Goal: Navigation & Orientation: Find specific page/section

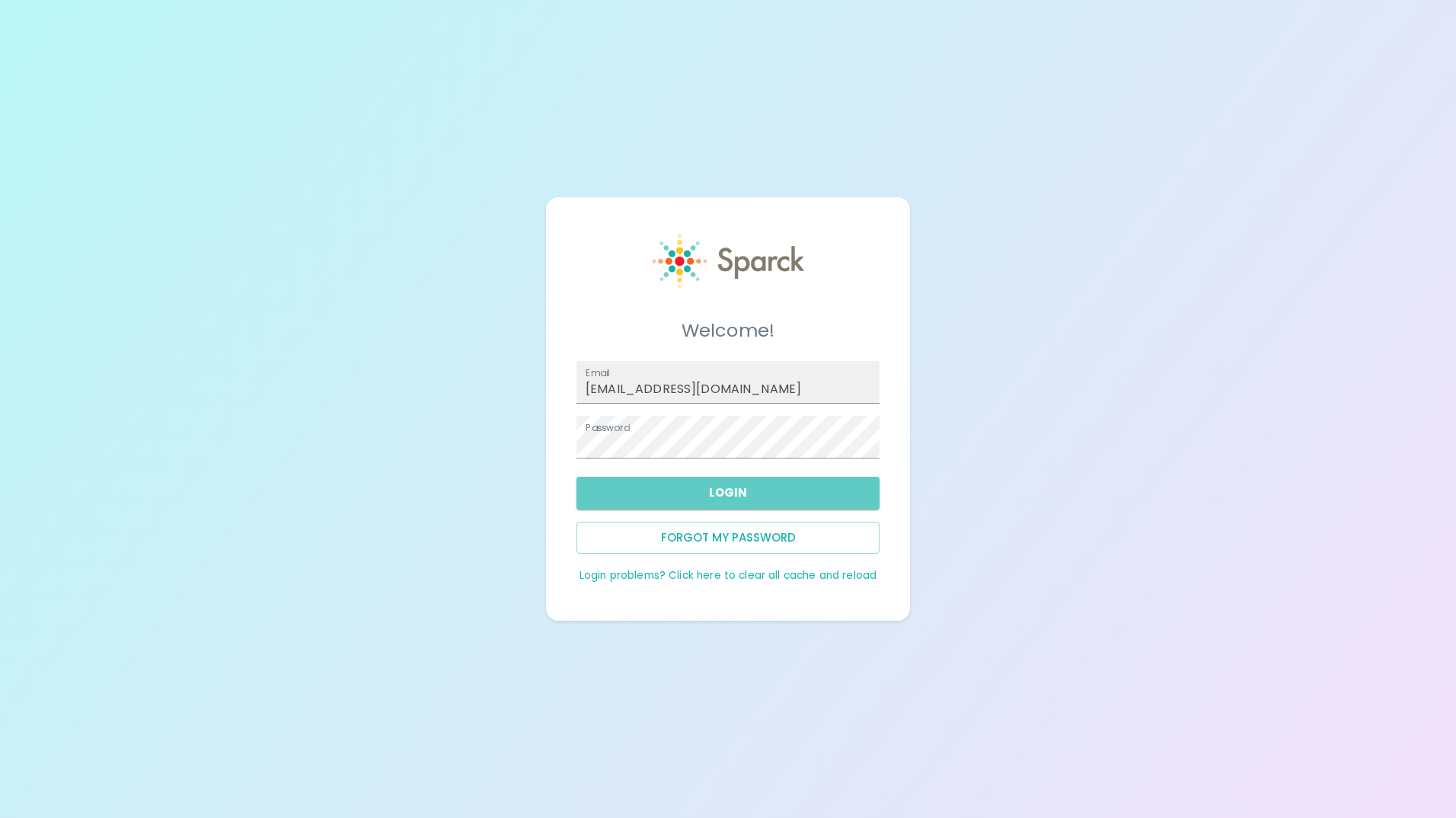
click at [686, 493] on button "Login" at bounding box center [728, 492] width 303 height 32
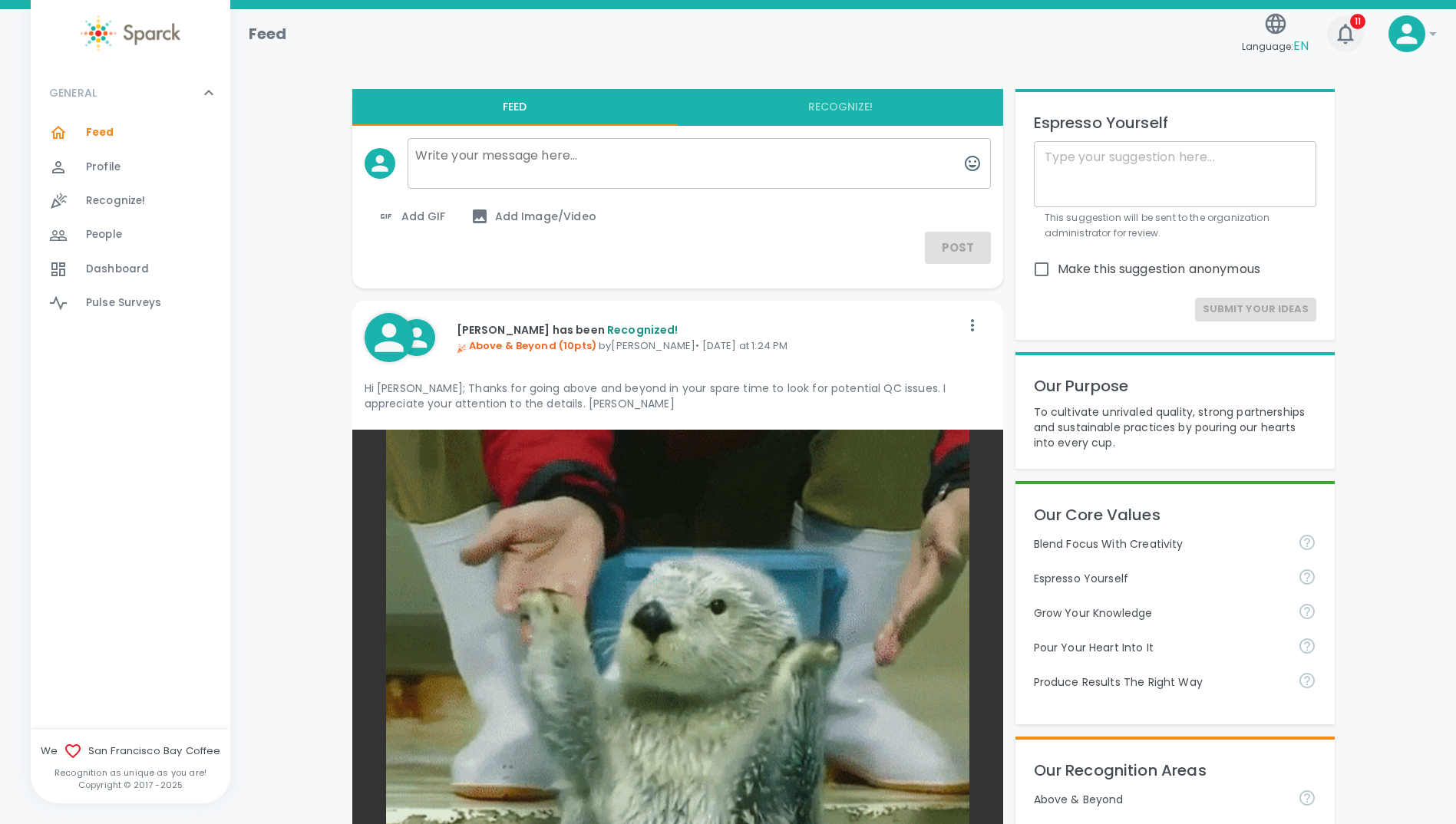
click at [1346, 31] on icon "button" at bounding box center [1345, 34] width 25 height 25
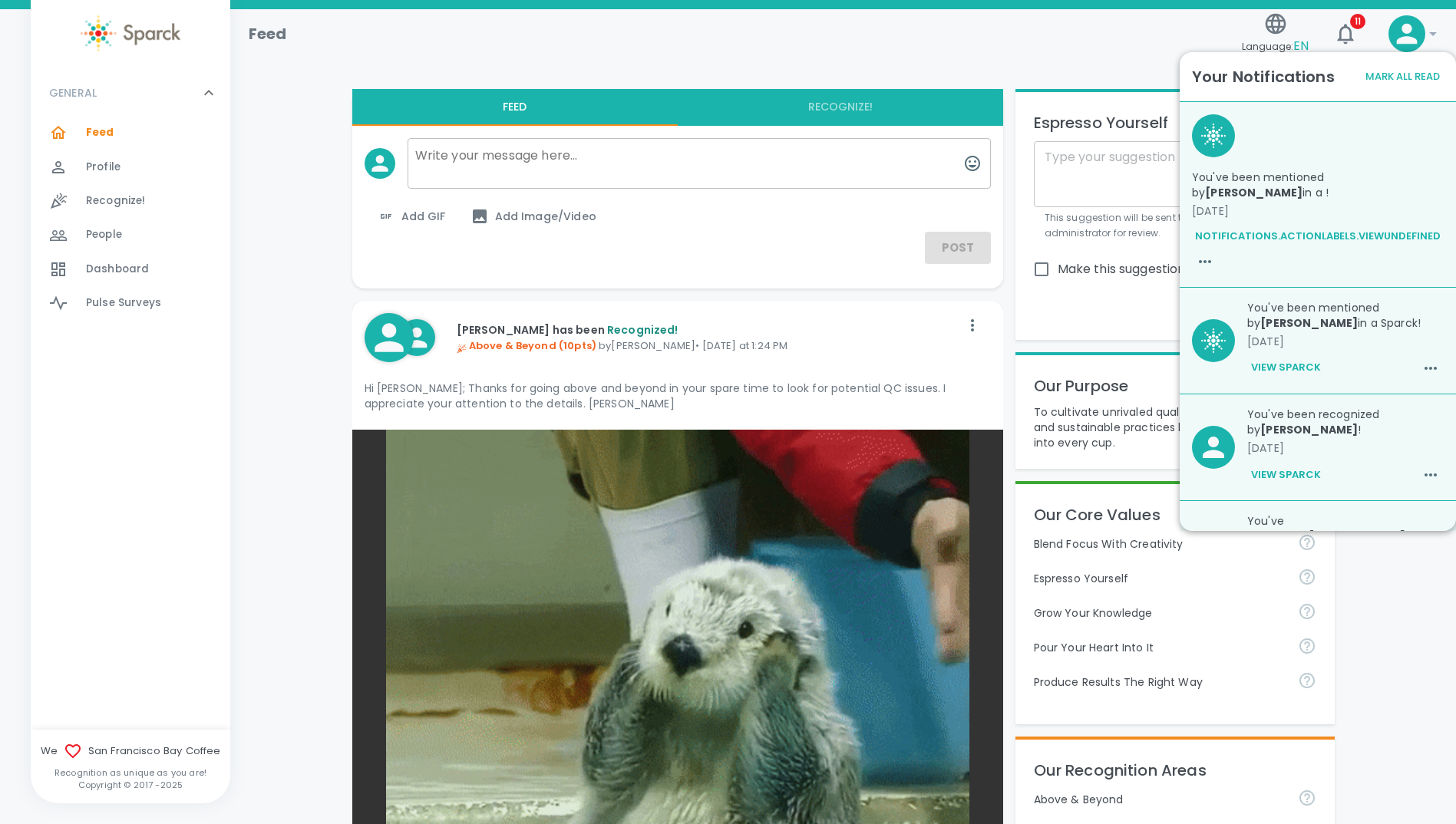
click at [1342, 150] on div "You've been mentioned by [PERSON_NAME] in a ! [DATE] notifications.actionLabels…" at bounding box center [1311, 188] width 264 height 173
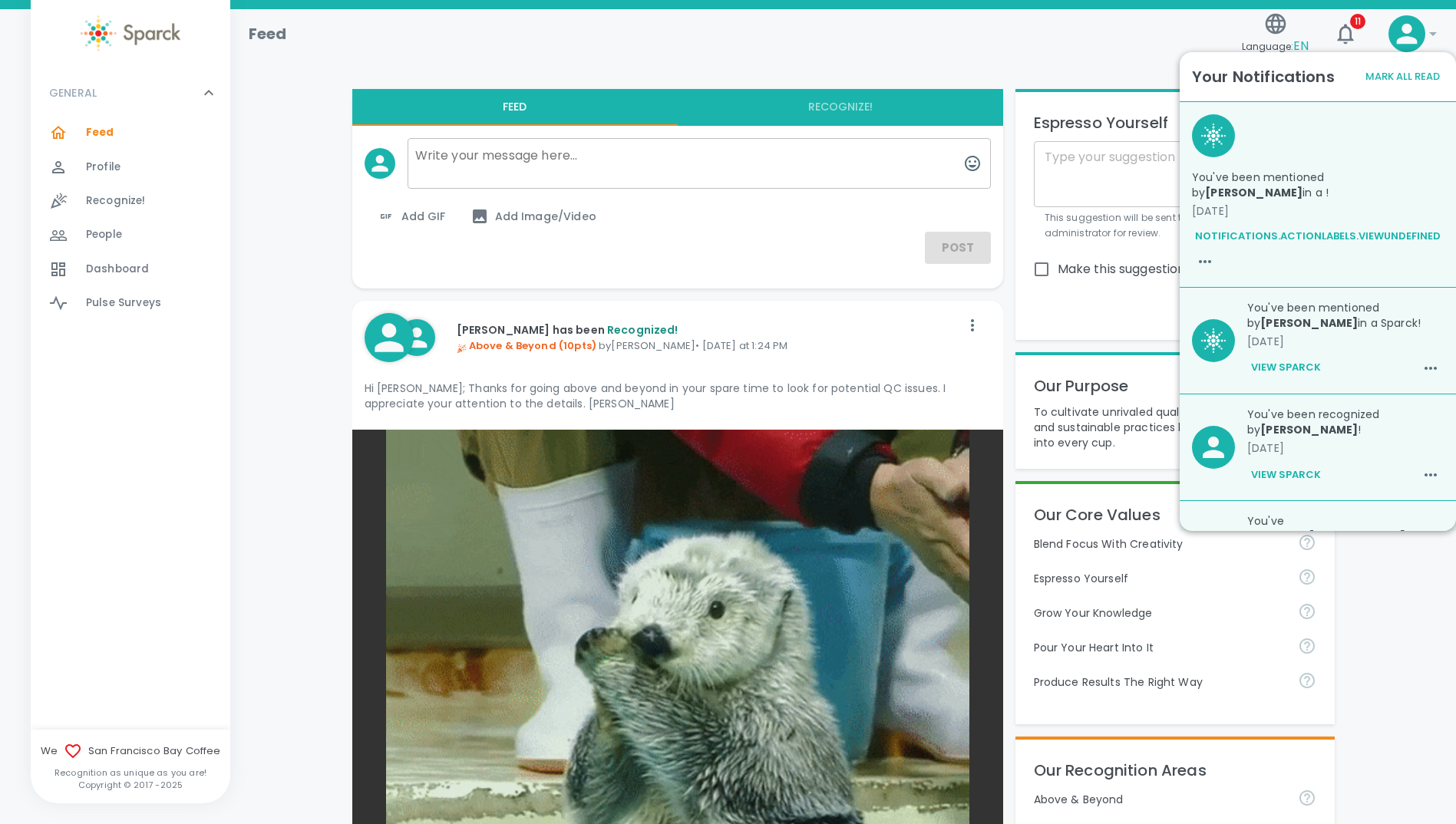
click at [1291, 233] on button "notifications.actionLabels.viewundefined" at bounding box center [1317, 236] width 252 height 24
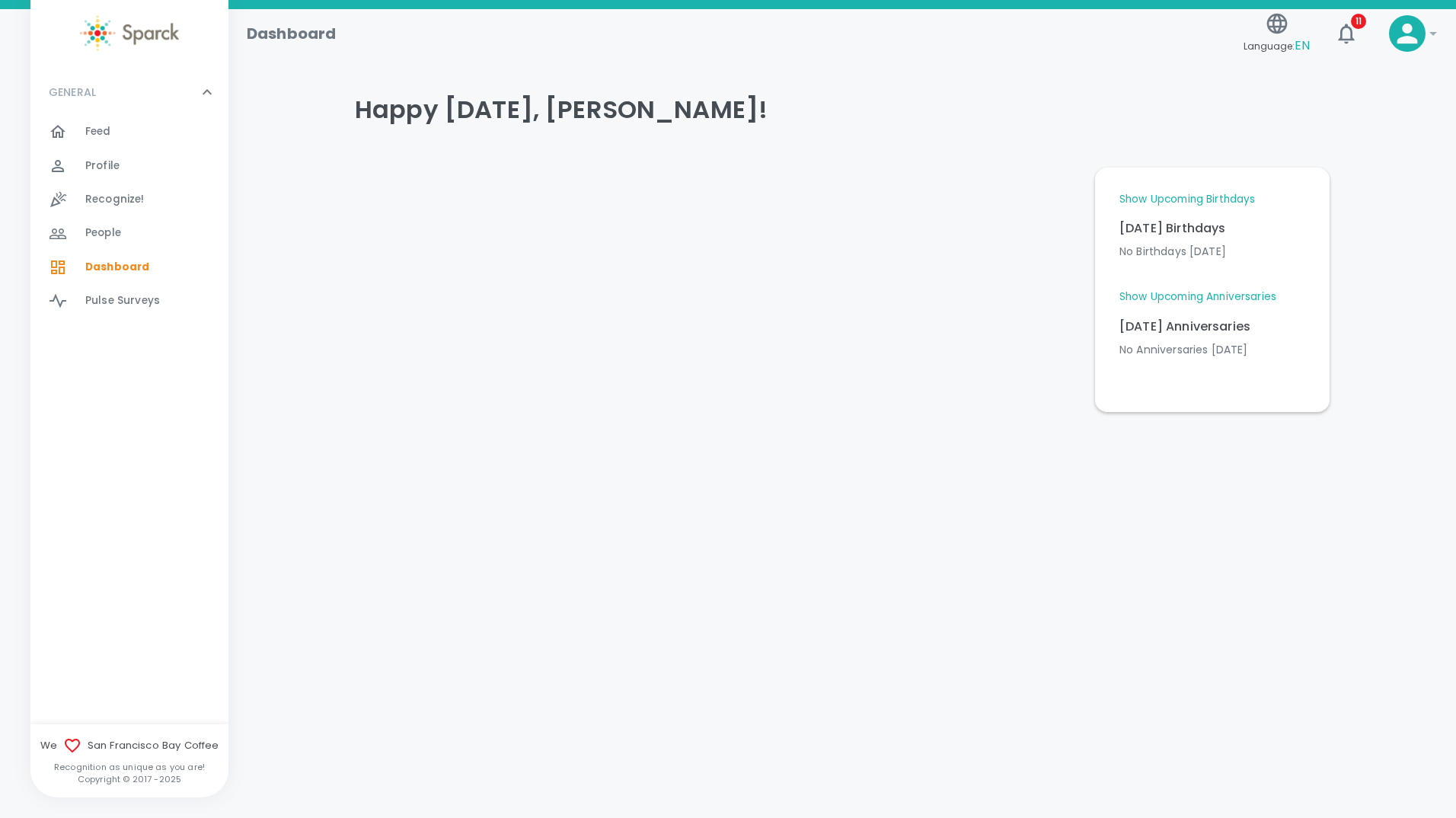
click at [68, 125] on div at bounding box center [67, 132] width 36 height 18
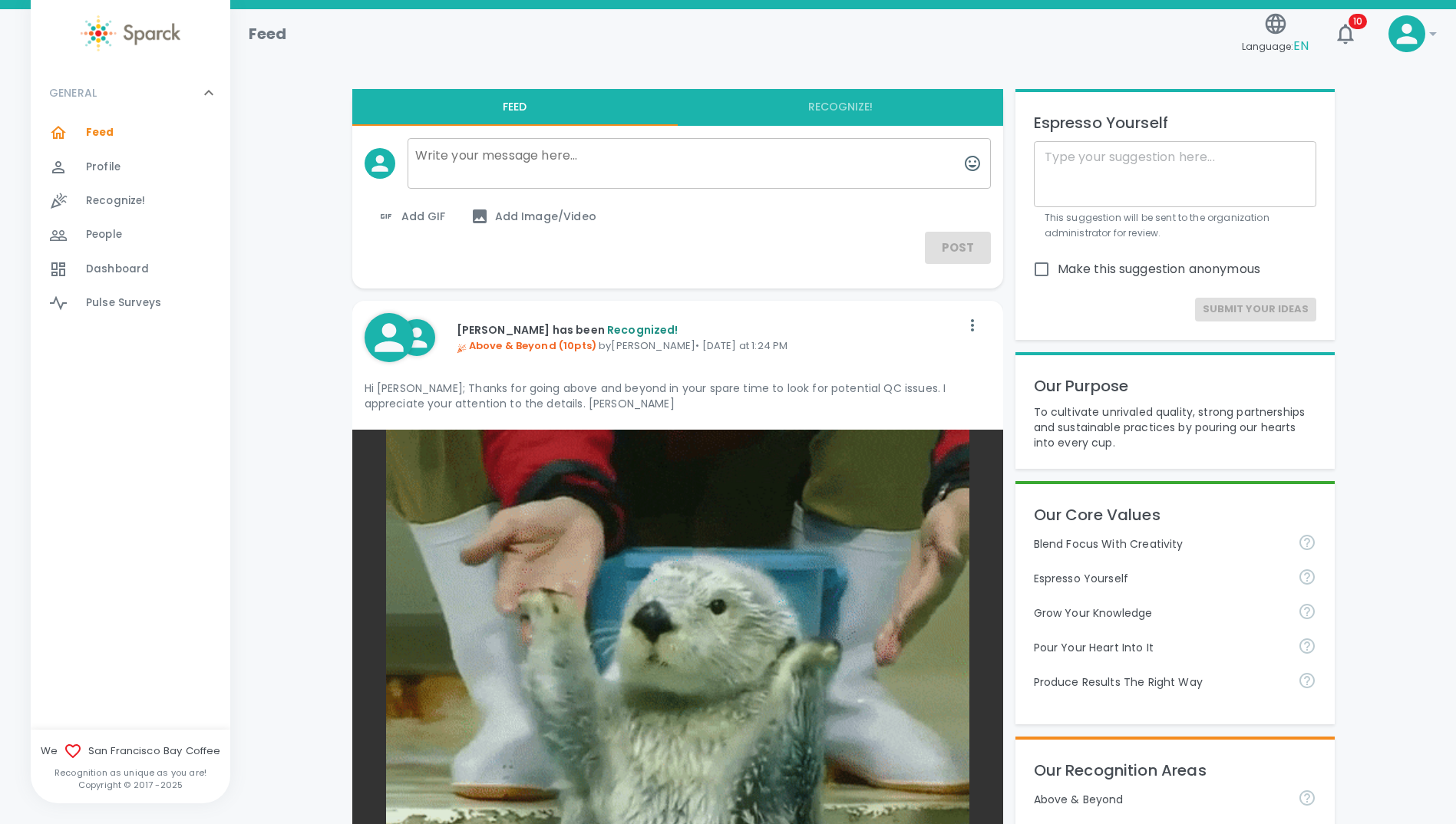
click at [95, 169] on span "Profile" at bounding box center [103, 166] width 35 height 15
